Goal: Transaction & Acquisition: Purchase product/service

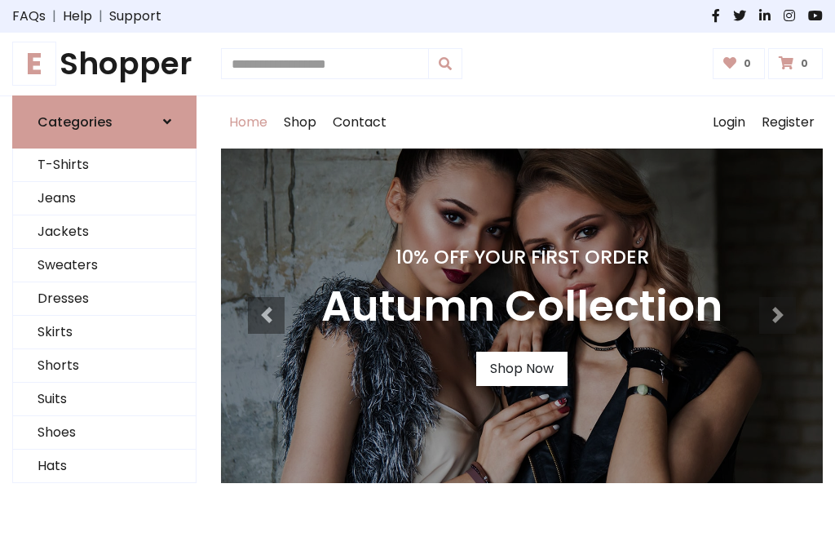
click at [417, 268] on h4 "10% Off Your First Order" at bounding box center [521, 256] width 401 height 23
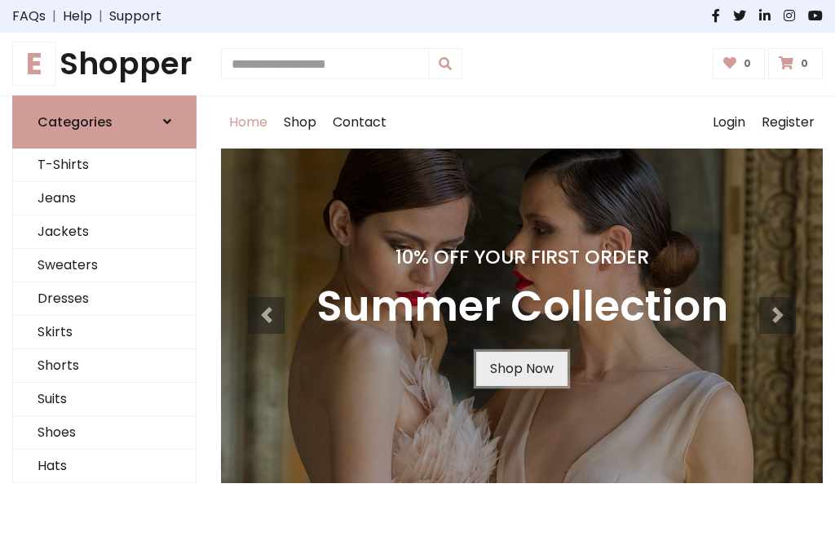
click at [521, 368] on link "Shop Now" at bounding box center [521, 368] width 91 height 34
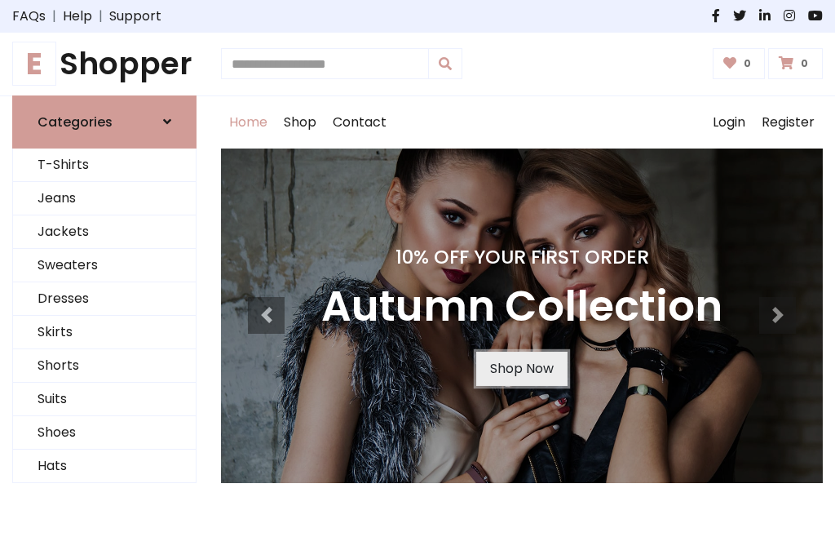
click at [521, 368] on link "Shop Now" at bounding box center [521, 368] width 91 height 34
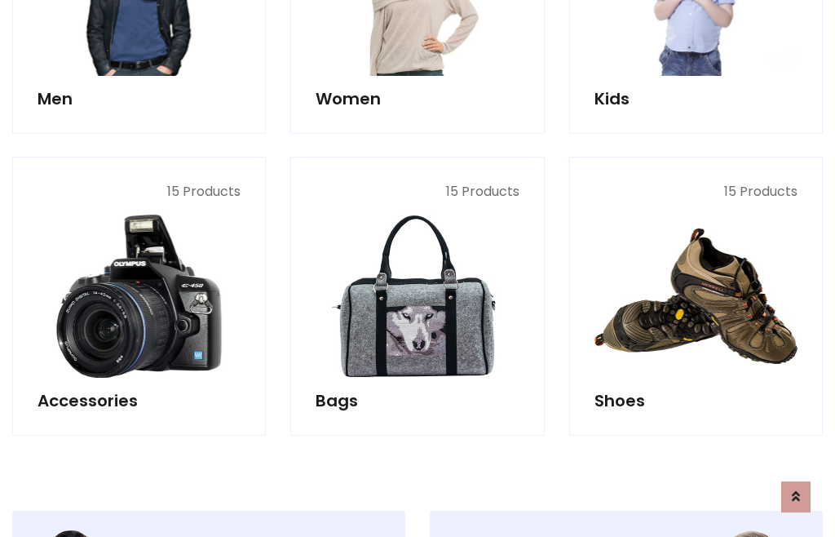
scroll to position [1626, 0]
